Goal: Information Seeking & Learning: Learn about a topic

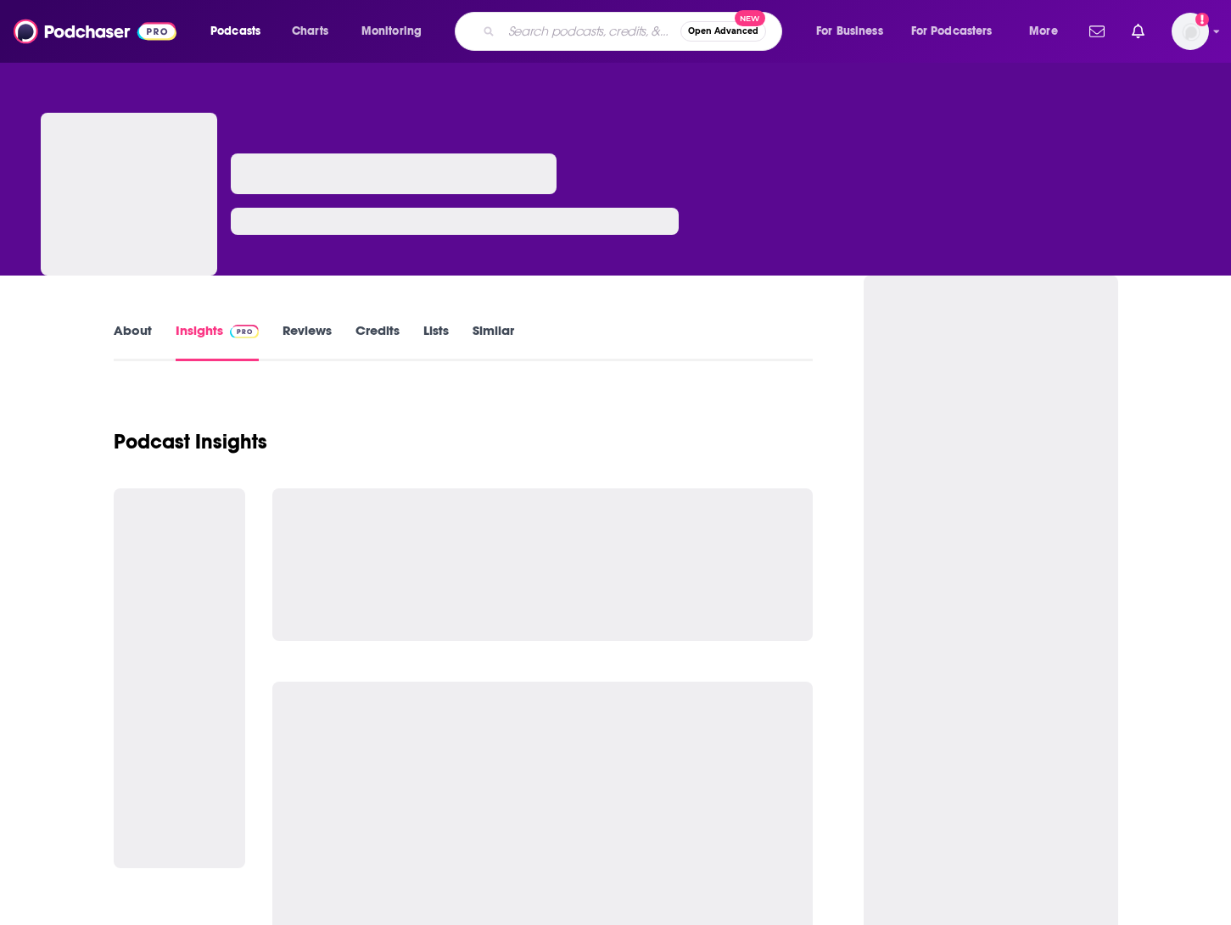
click at [576, 36] on input "Search podcasts, credits, & more..." at bounding box center [590, 31] width 179 height 27
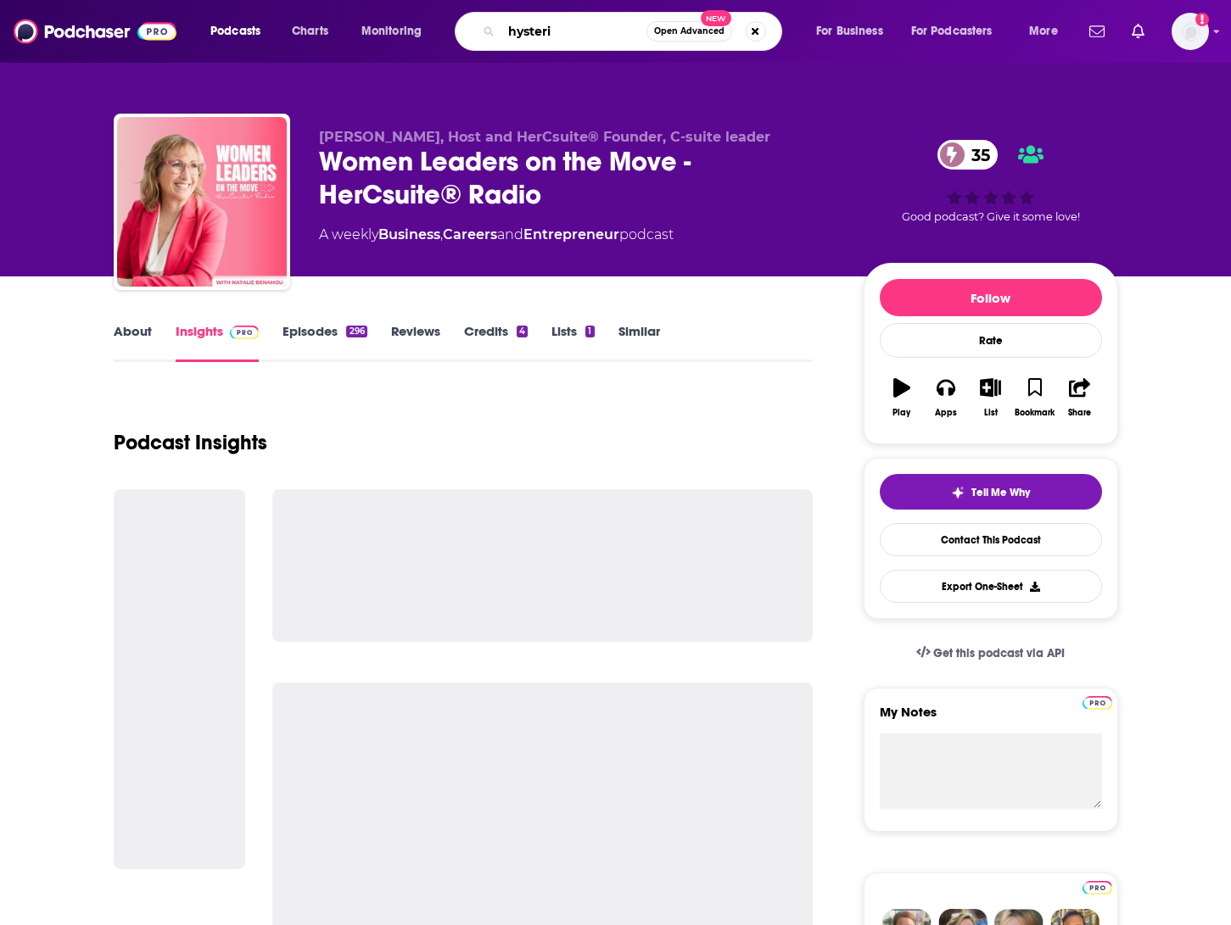
type input "hysteria"
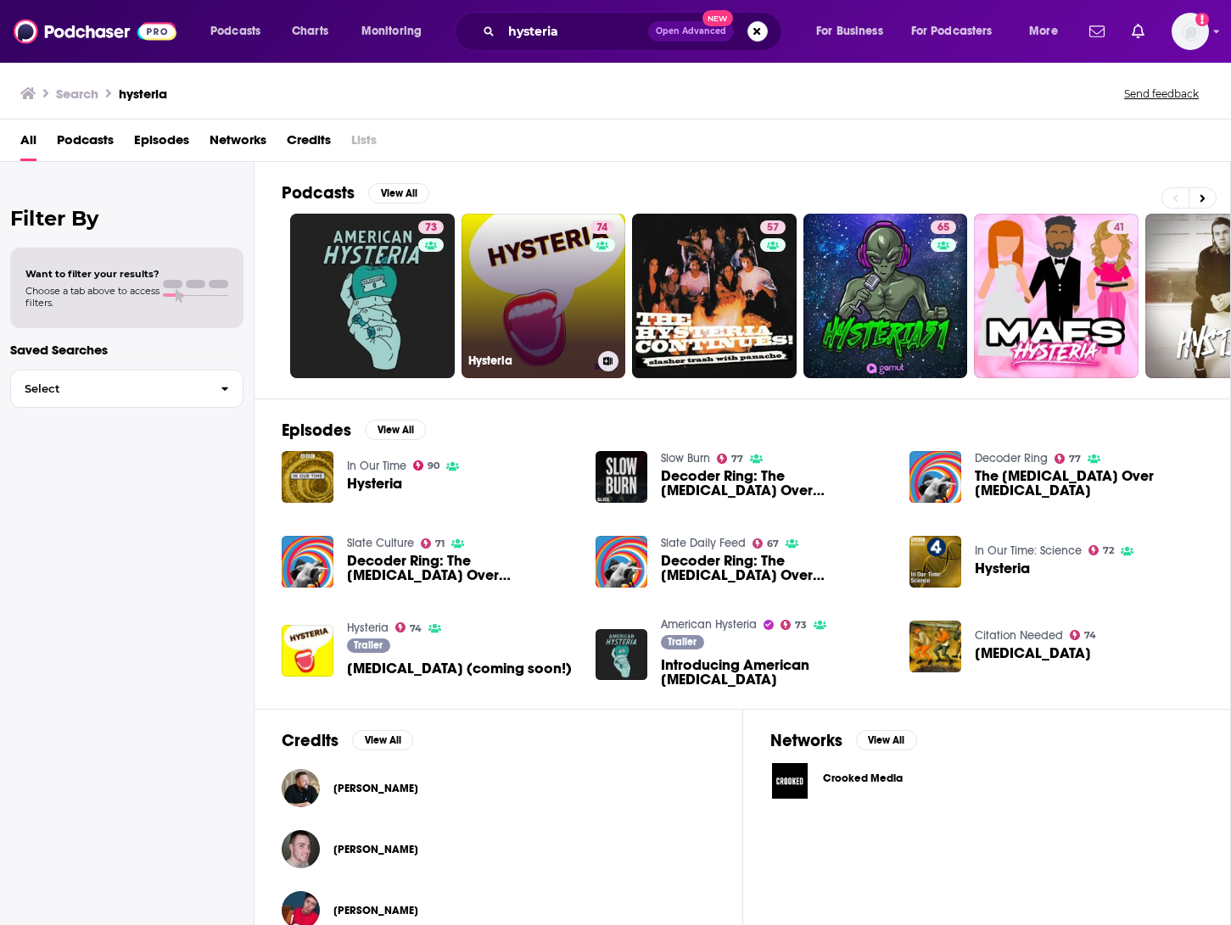
click at [576, 304] on link "74 [MEDICAL_DATA]" at bounding box center [543, 296] width 165 height 165
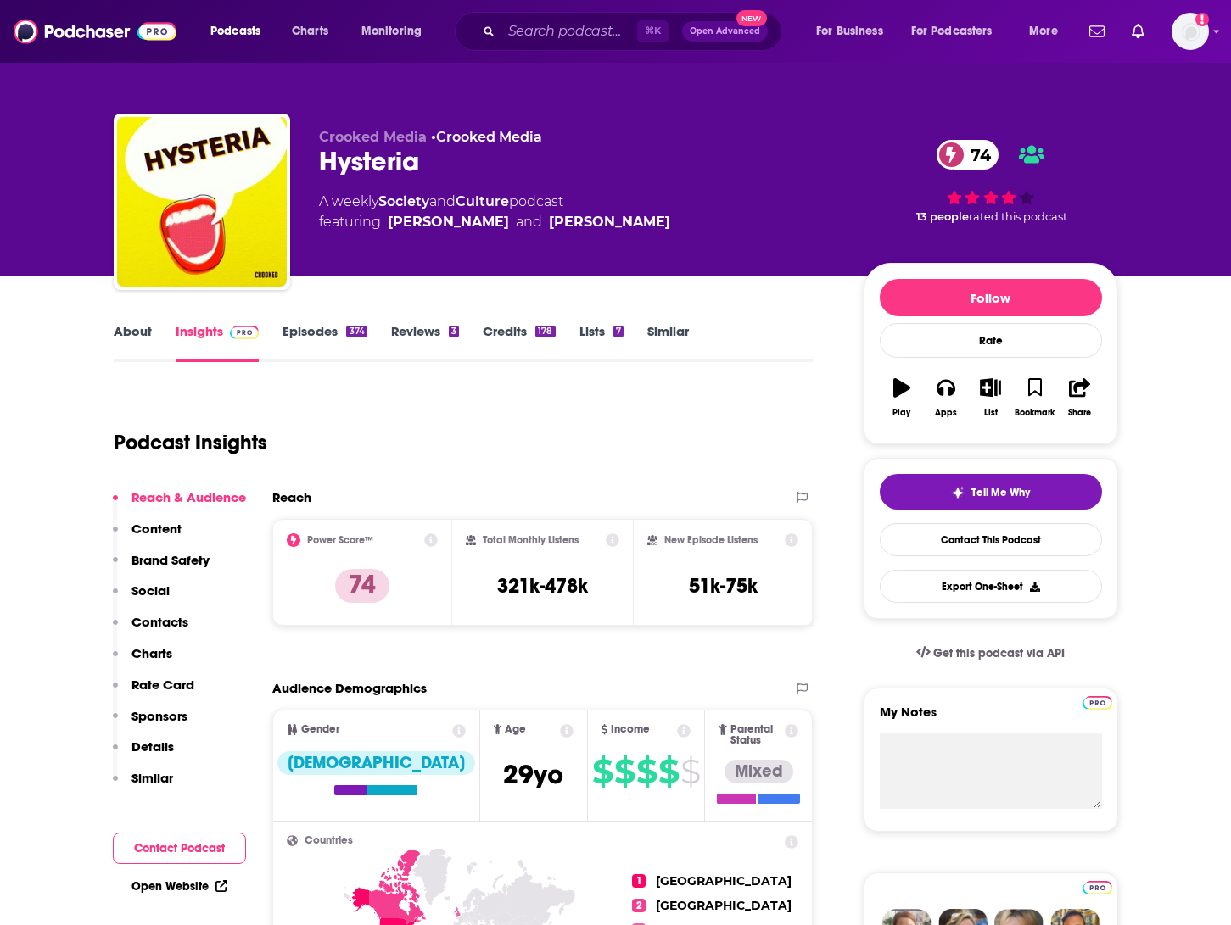
click at [142, 335] on link "About" at bounding box center [133, 342] width 38 height 39
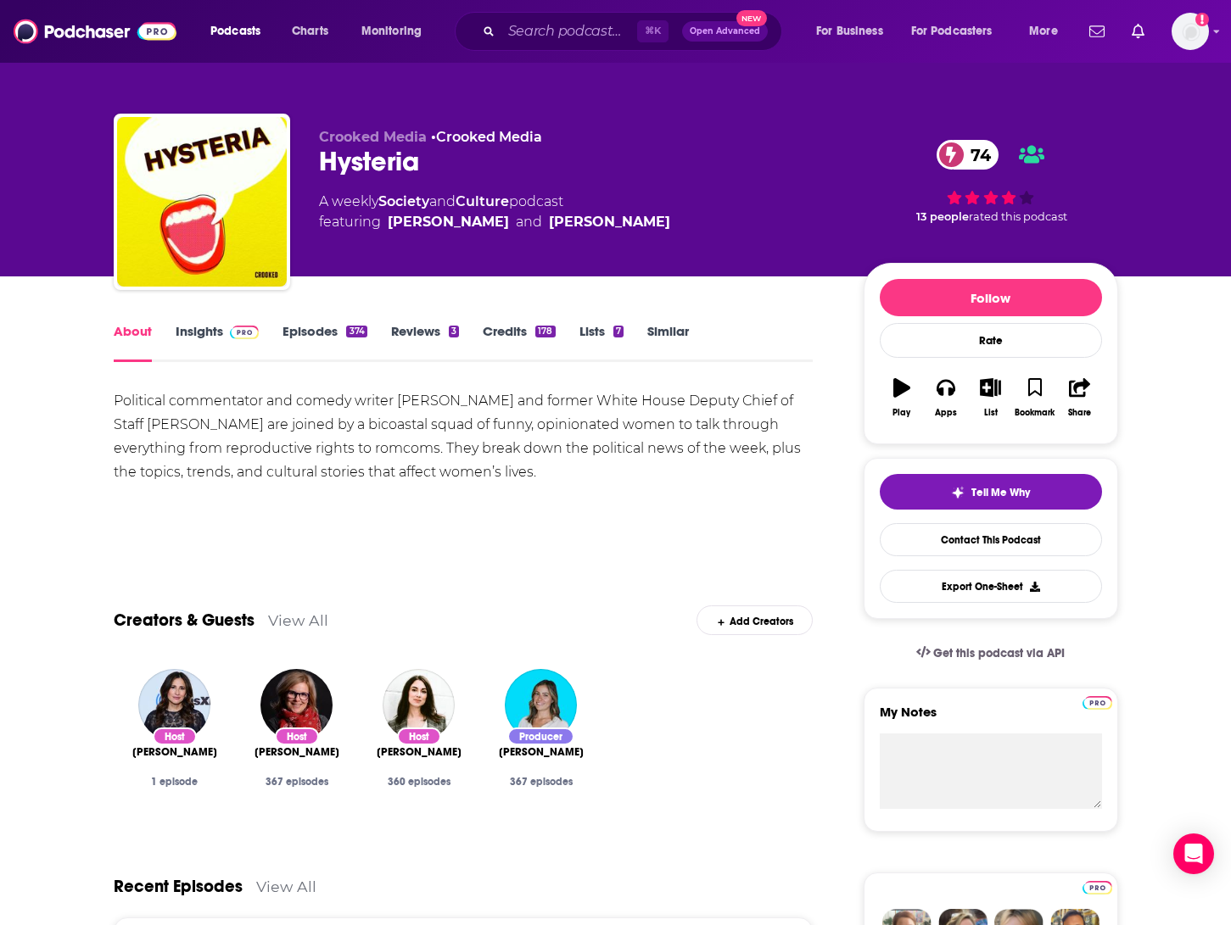
click at [350, 439] on div "Political commentator and comedy writer [PERSON_NAME] and former White House De…" at bounding box center [464, 436] width 700 height 95
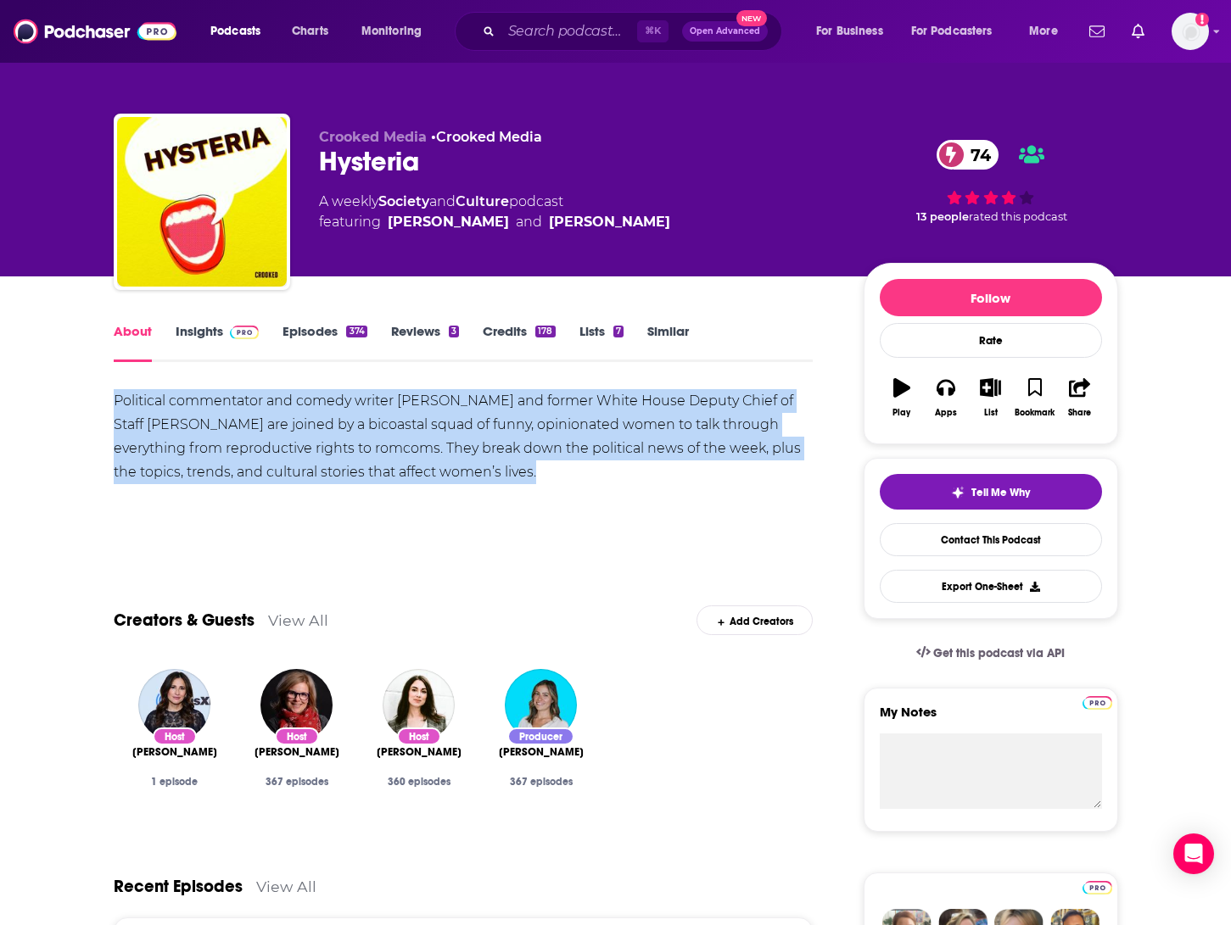
click at [350, 439] on div "Political commentator and comedy writer [PERSON_NAME] and former White House De…" at bounding box center [464, 436] width 700 height 95
copy div "Political commentator and comedy writer [PERSON_NAME] and former White House De…"
click at [318, 323] on link "Episodes 374" at bounding box center [324, 342] width 84 height 39
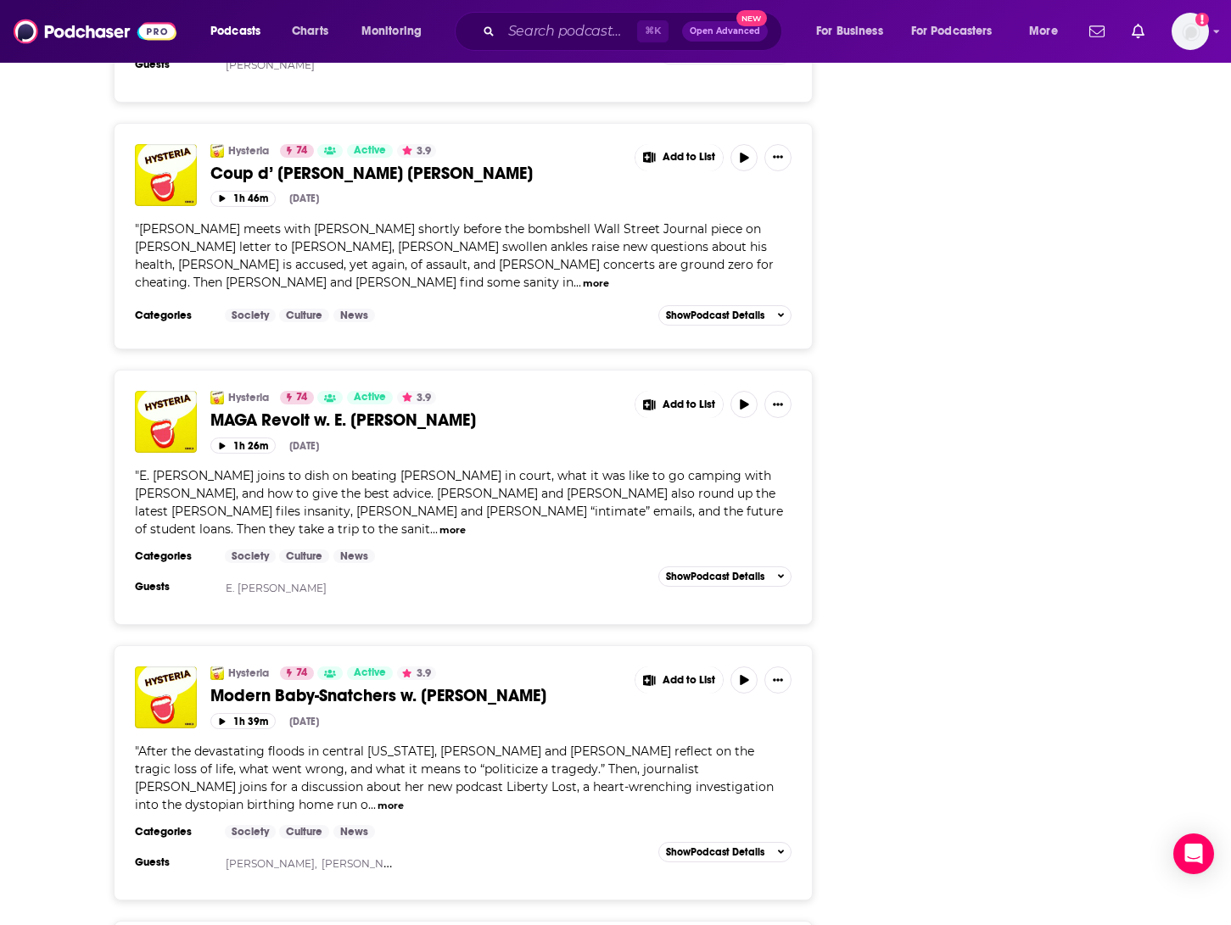
scroll to position [3540, 0]
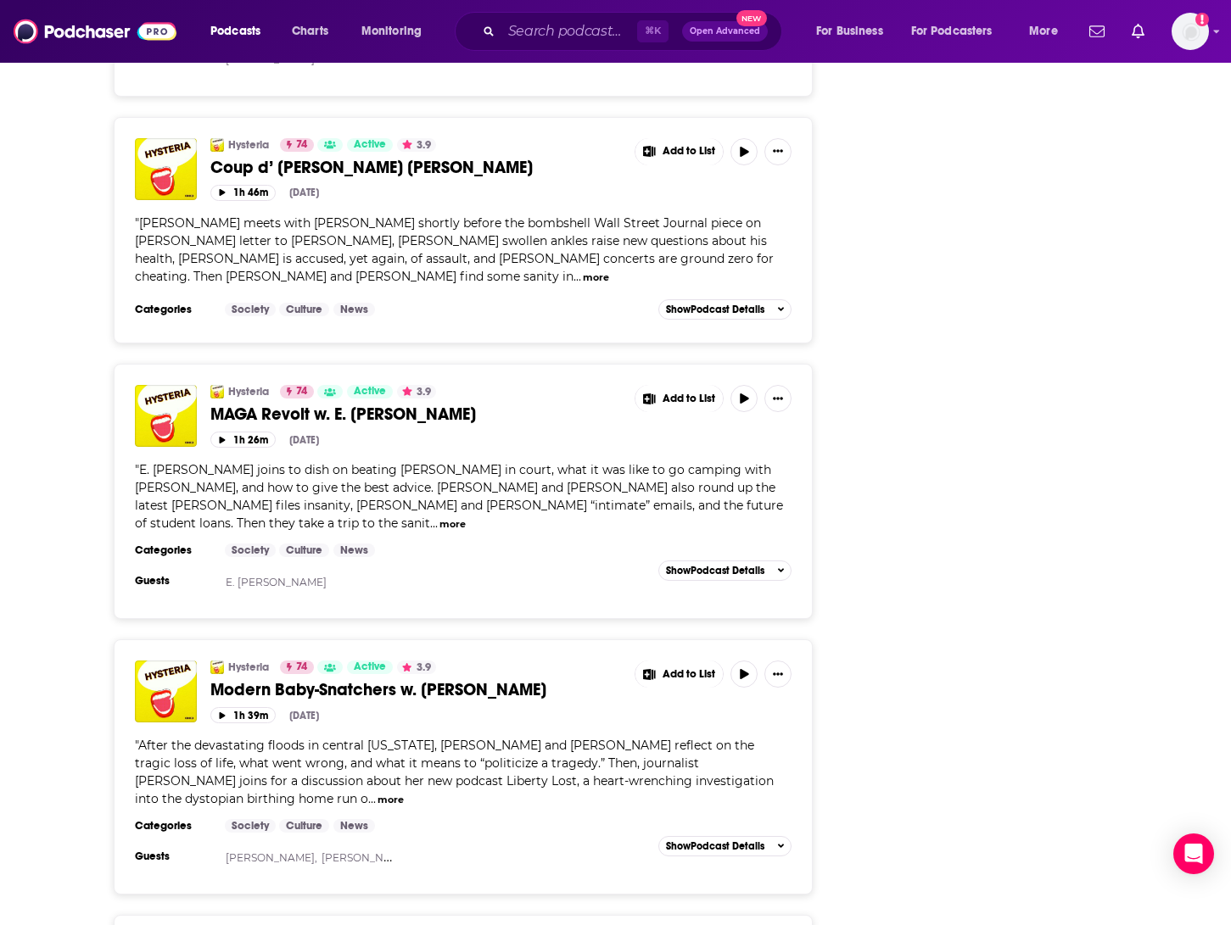
click at [404, 793] on button "more" at bounding box center [390, 800] width 26 height 14
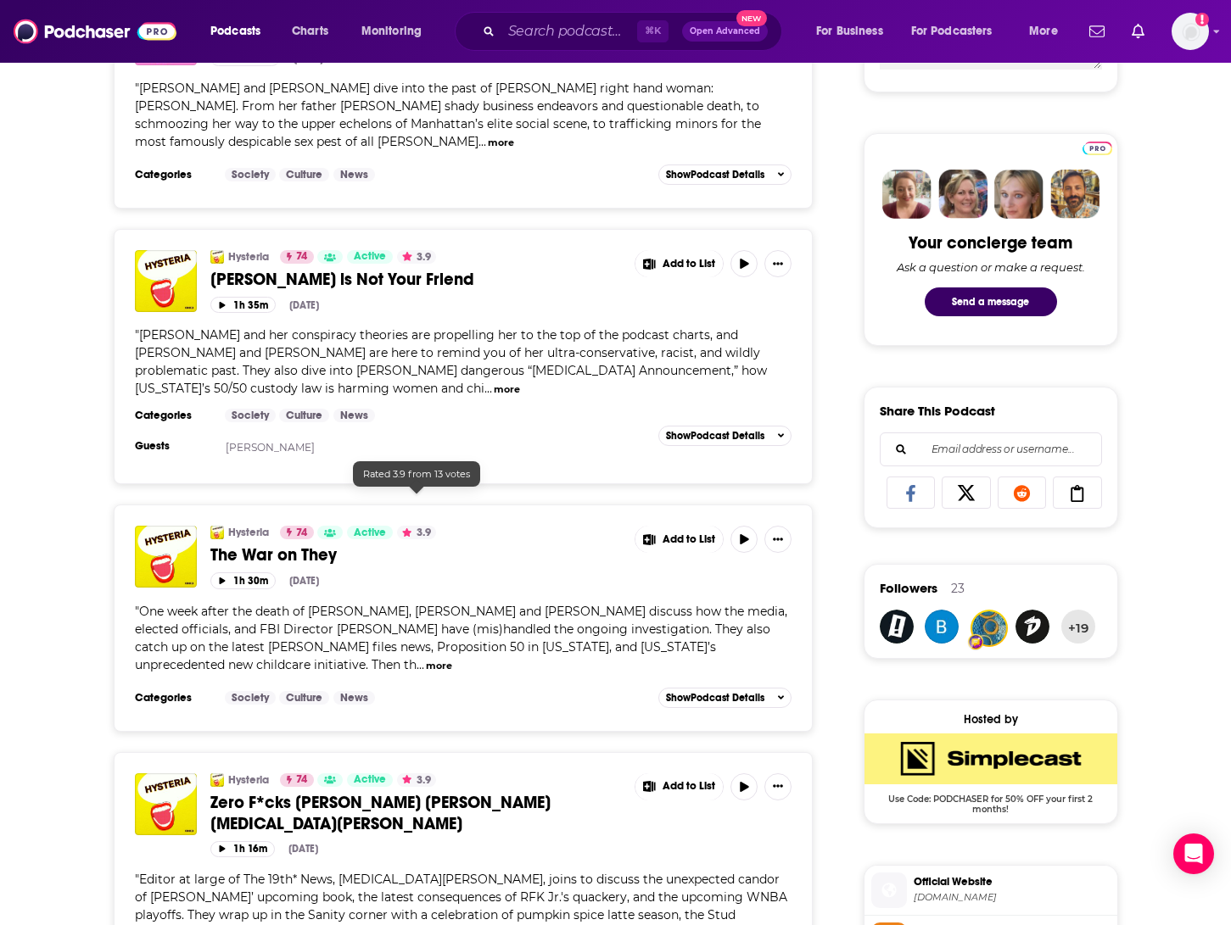
scroll to position [0, 0]
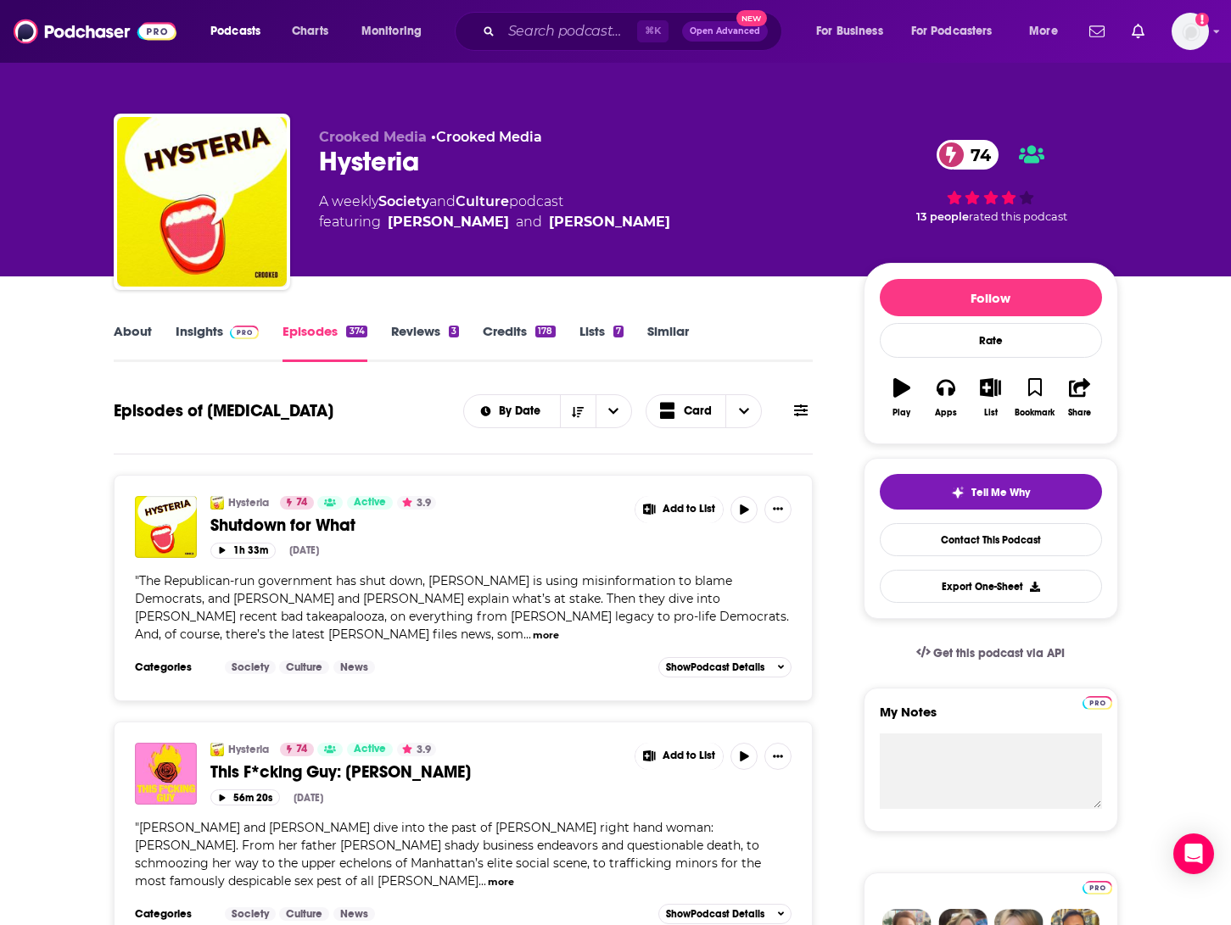
click at [184, 329] on link "Insights" at bounding box center [218, 342] width 84 height 39
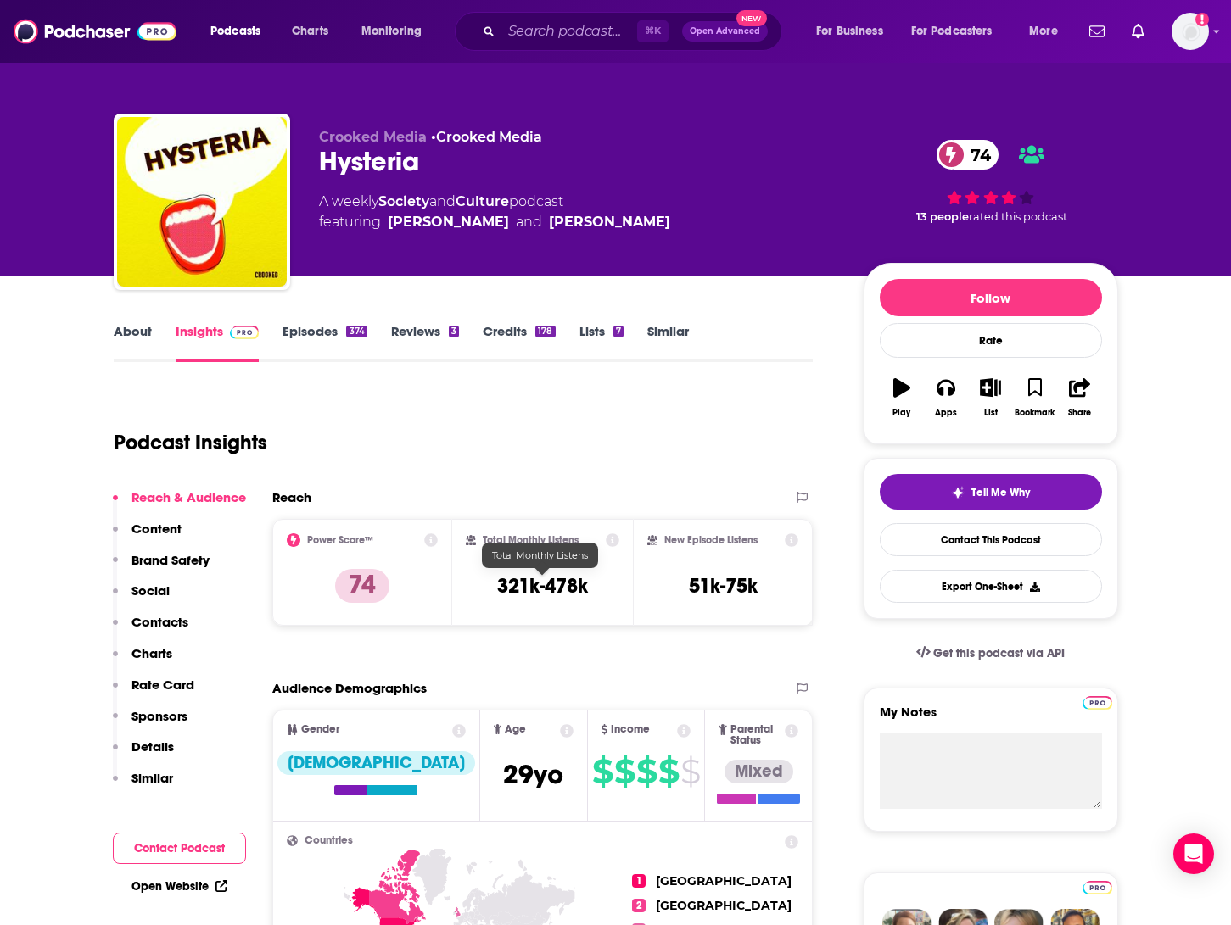
click at [561, 584] on h3 "321k-478k" at bounding box center [542, 585] width 91 height 25
copy div "321k-478k"
click at [150, 333] on link "About" at bounding box center [133, 342] width 38 height 39
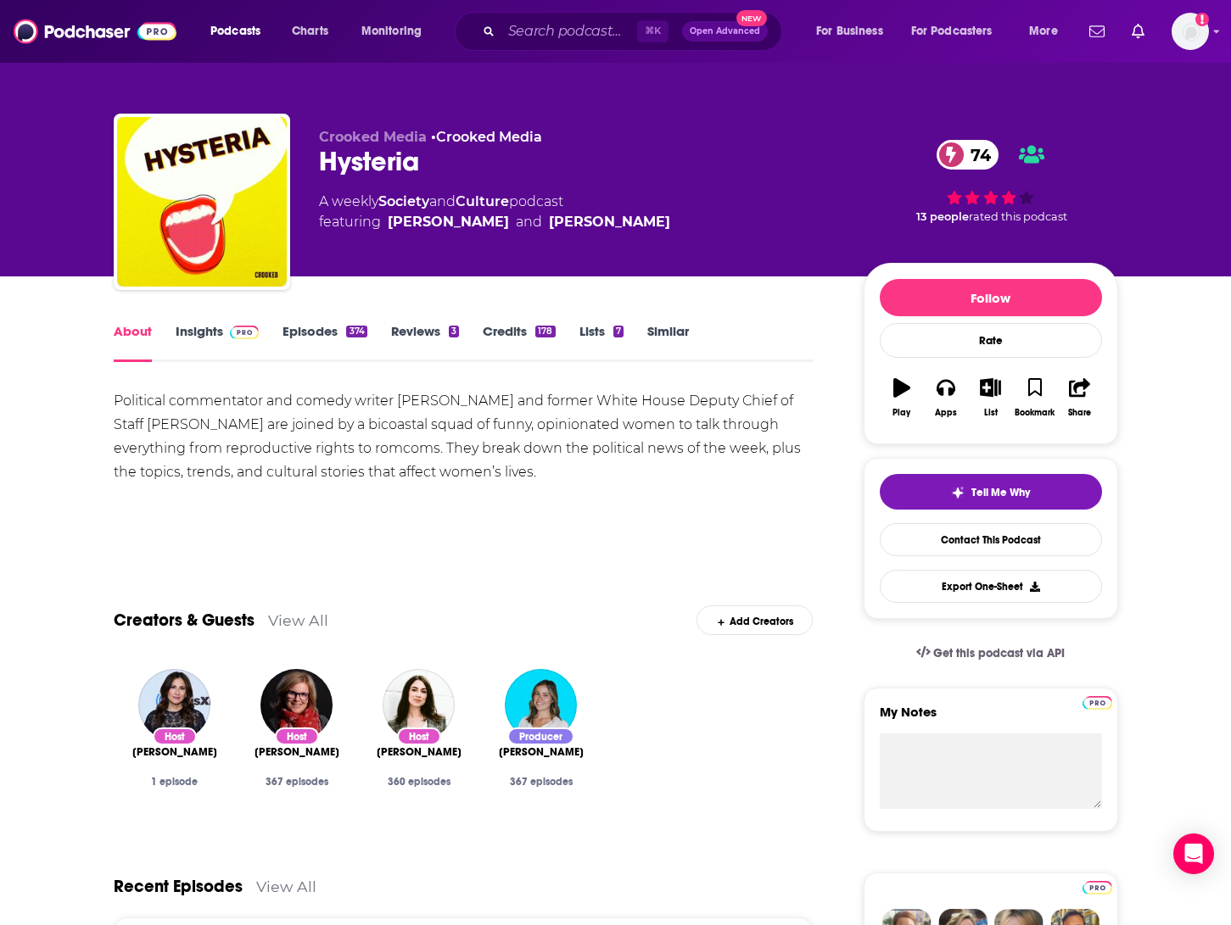
click at [269, 433] on div "Political commentator and comedy writer [PERSON_NAME] and former White House De…" at bounding box center [464, 436] width 700 height 95
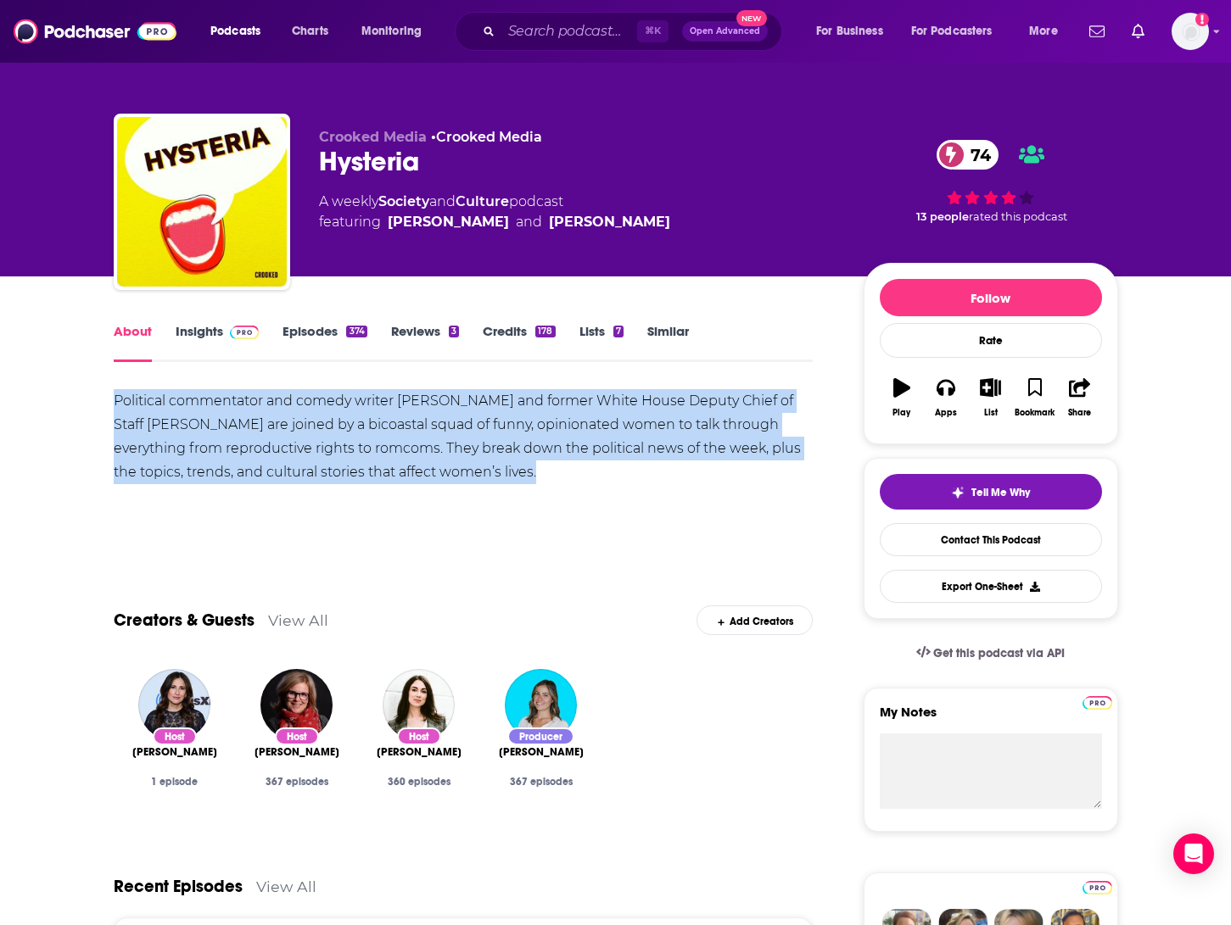
click at [269, 433] on div "Political commentator and comedy writer [PERSON_NAME] and former White House De…" at bounding box center [464, 436] width 700 height 95
copy div "Political commentator and comedy writer [PERSON_NAME] and former White House De…"
